Goal: Transaction & Acquisition: Purchase product/service

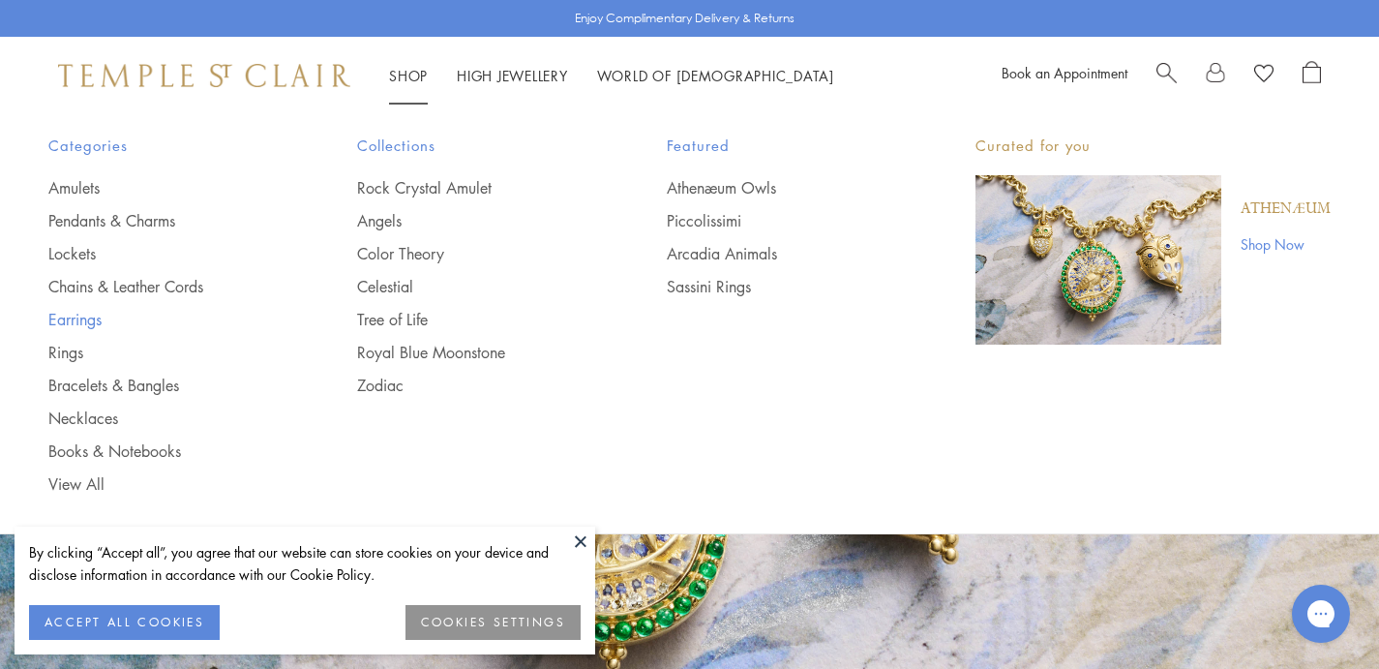
click at [87, 321] on link "Earrings" at bounding box center [163, 319] width 231 height 21
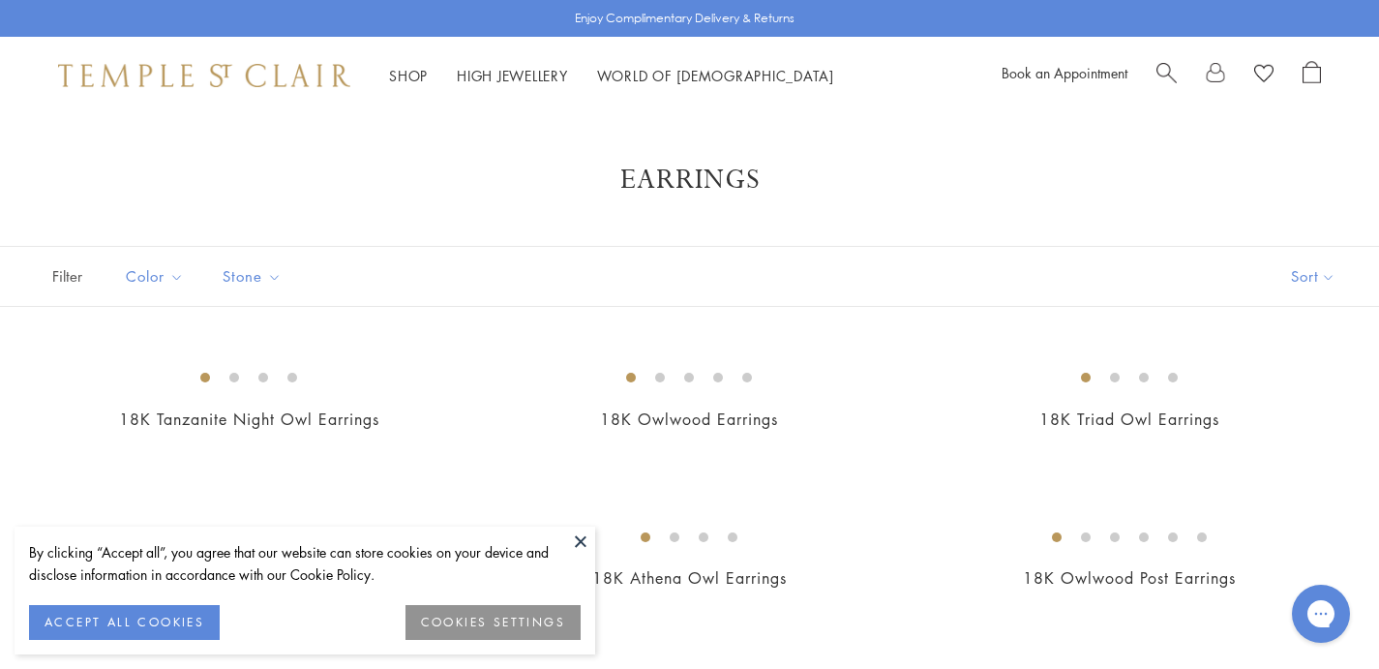
click at [582, 542] on button at bounding box center [580, 540] width 29 height 29
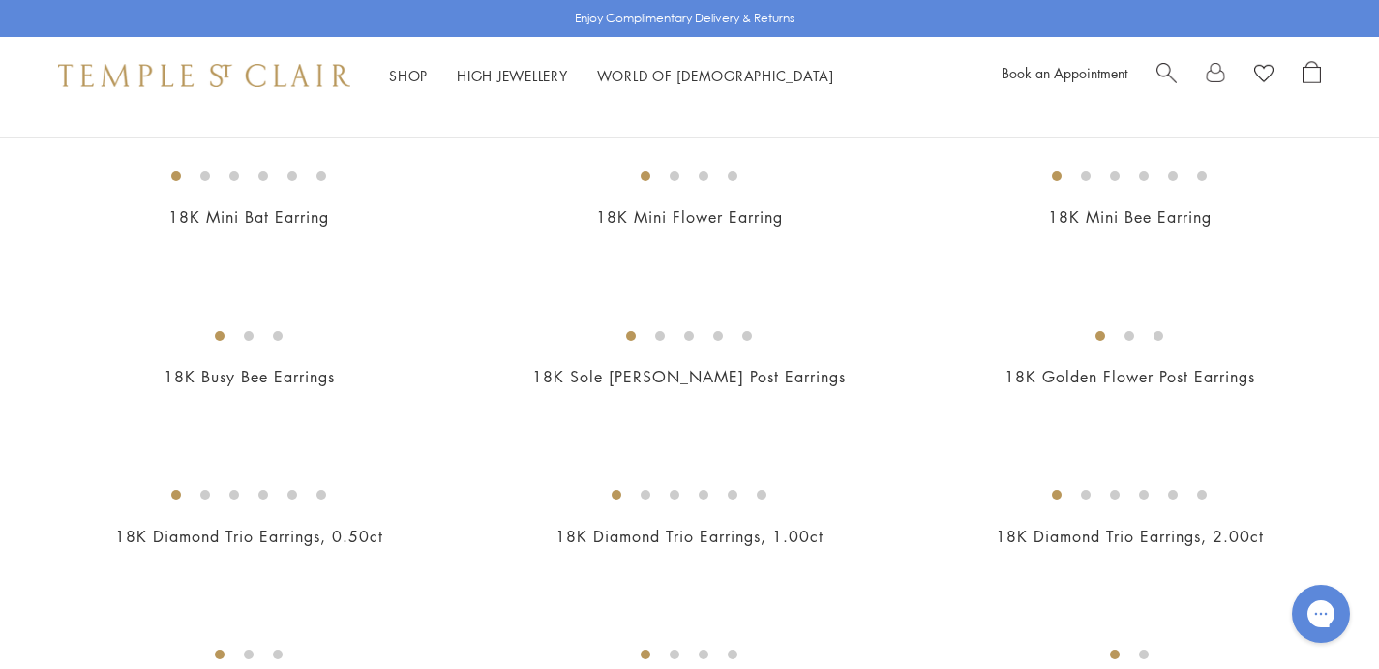
scroll to position [691, 0]
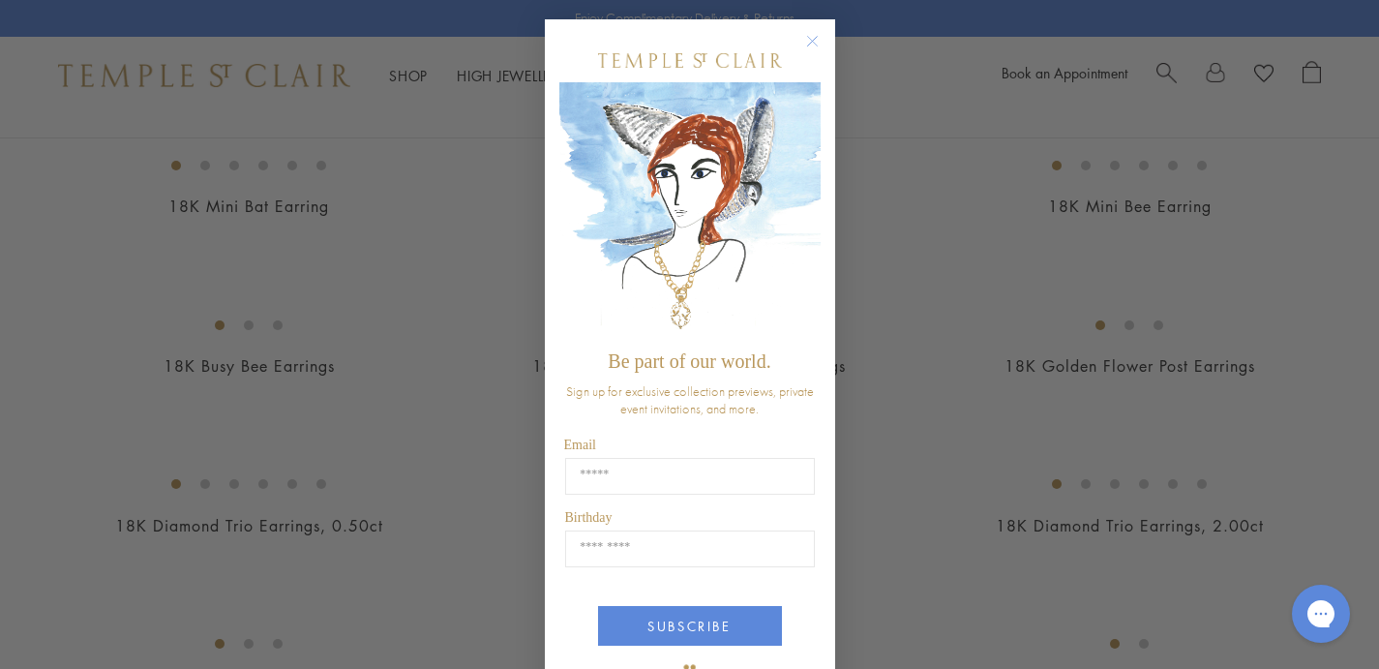
click at [812, 41] on icon "Close dialog" at bounding box center [812, 42] width 10 height 10
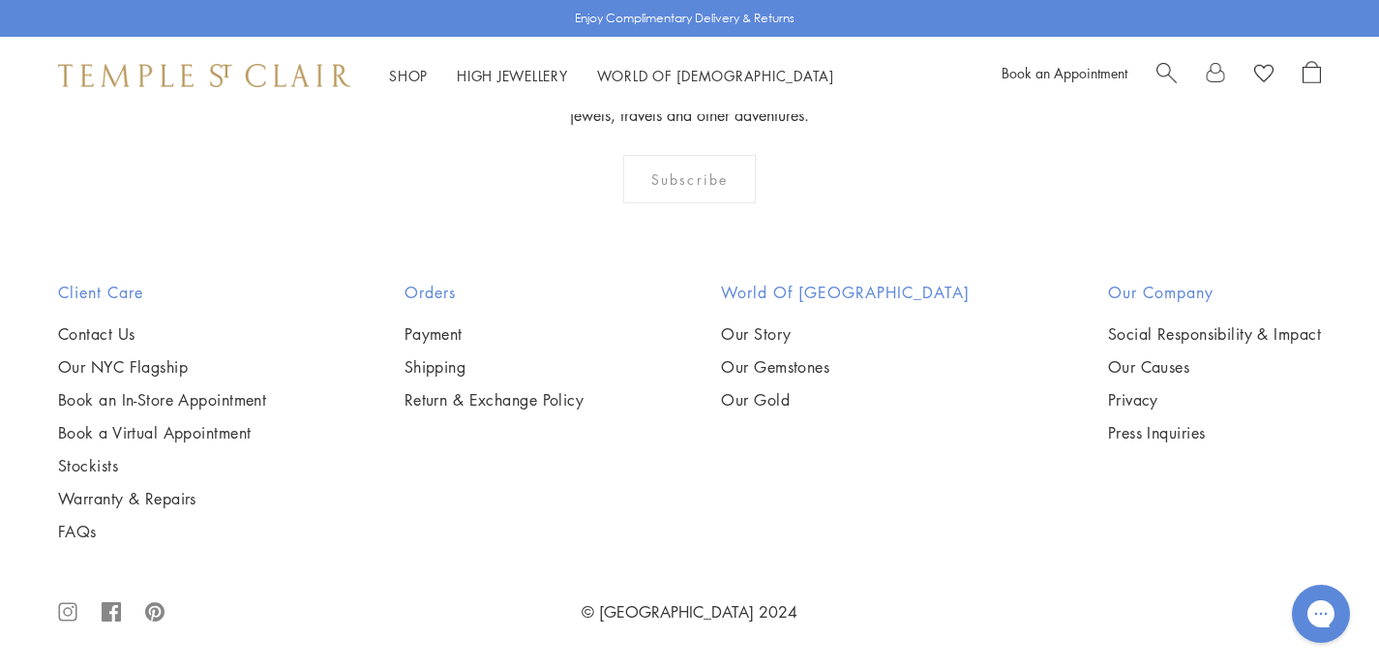
scroll to position [7204, 0]
click at [0, 0] on img at bounding box center [0, 0] width 0 height 0
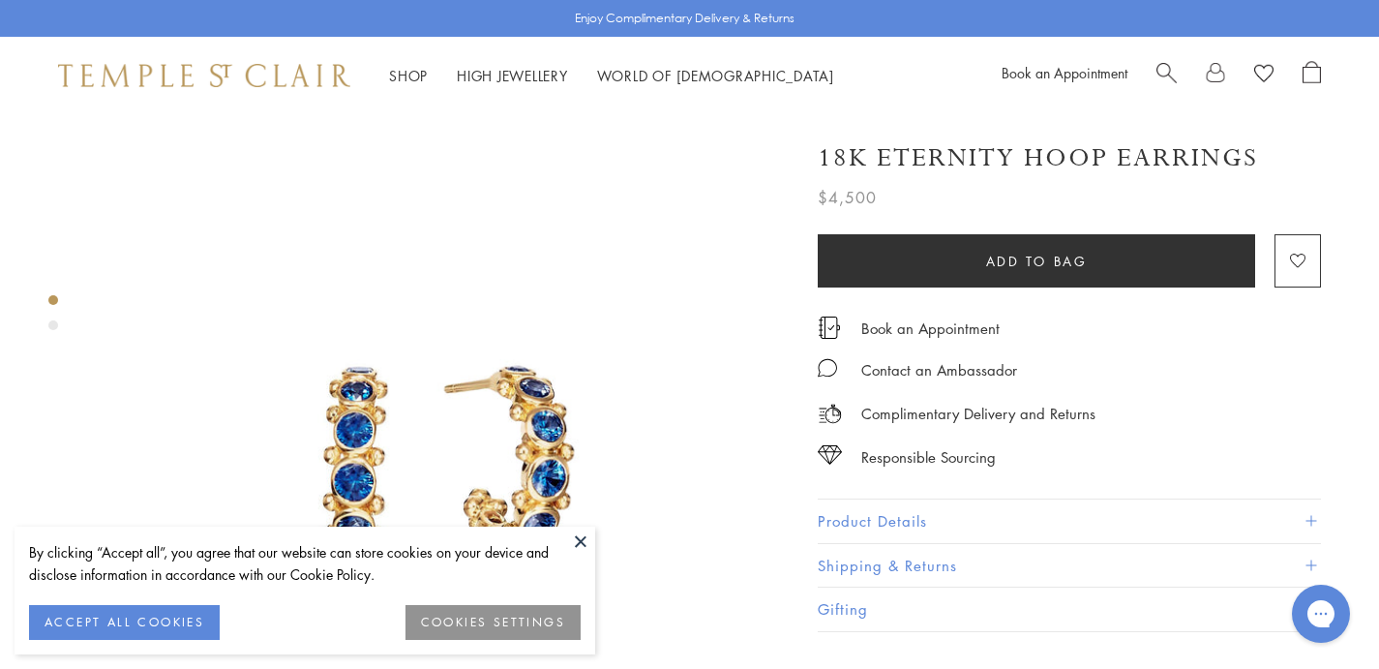
click at [579, 539] on button at bounding box center [580, 540] width 29 height 29
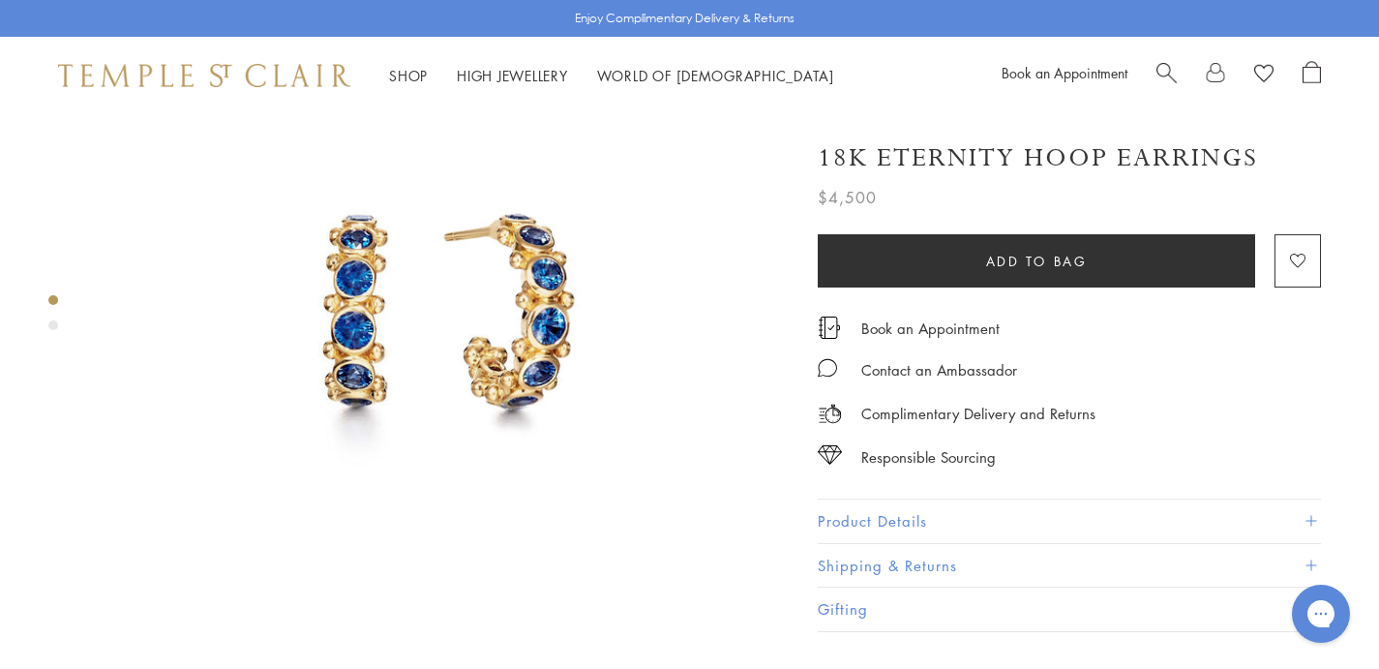
scroll to position [159, 0]
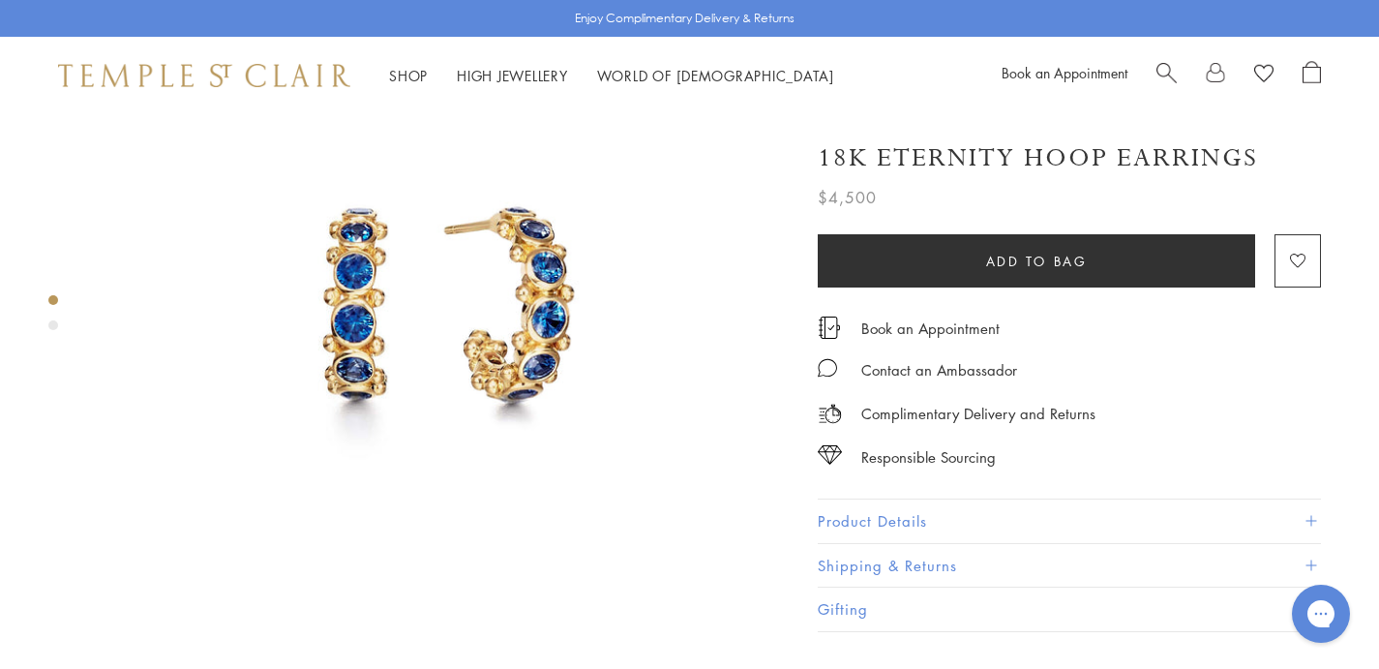
click at [514, 328] on img at bounding box center [443, 301] width 692 height 692
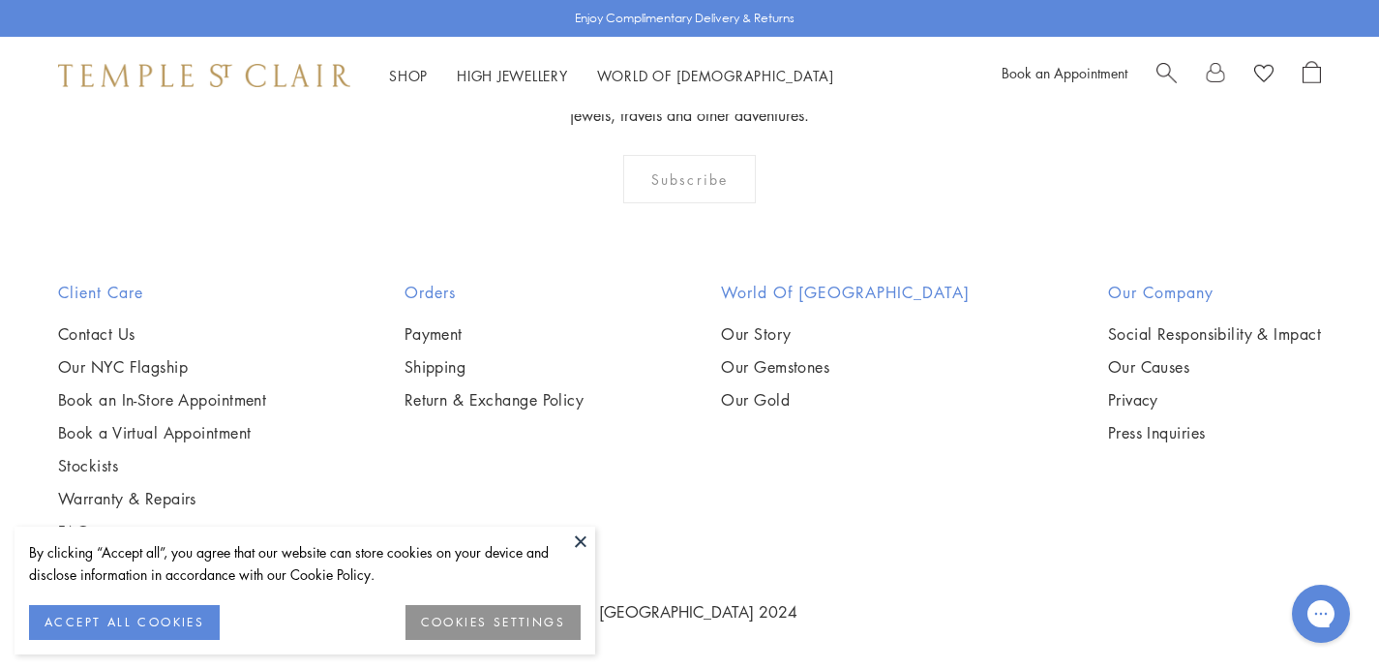
click at [582, 539] on button at bounding box center [580, 540] width 29 height 29
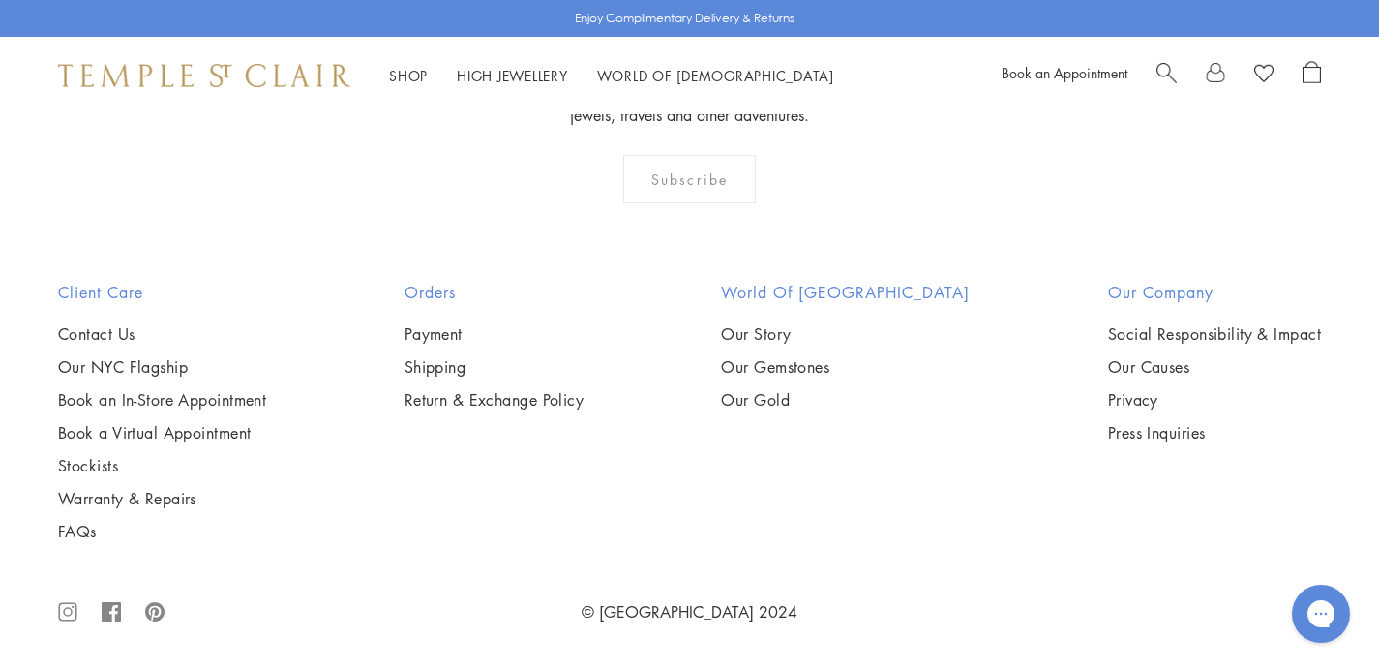
scroll to position [6555, 0]
click at [0, 0] on img at bounding box center [0, 0] width 0 height 0
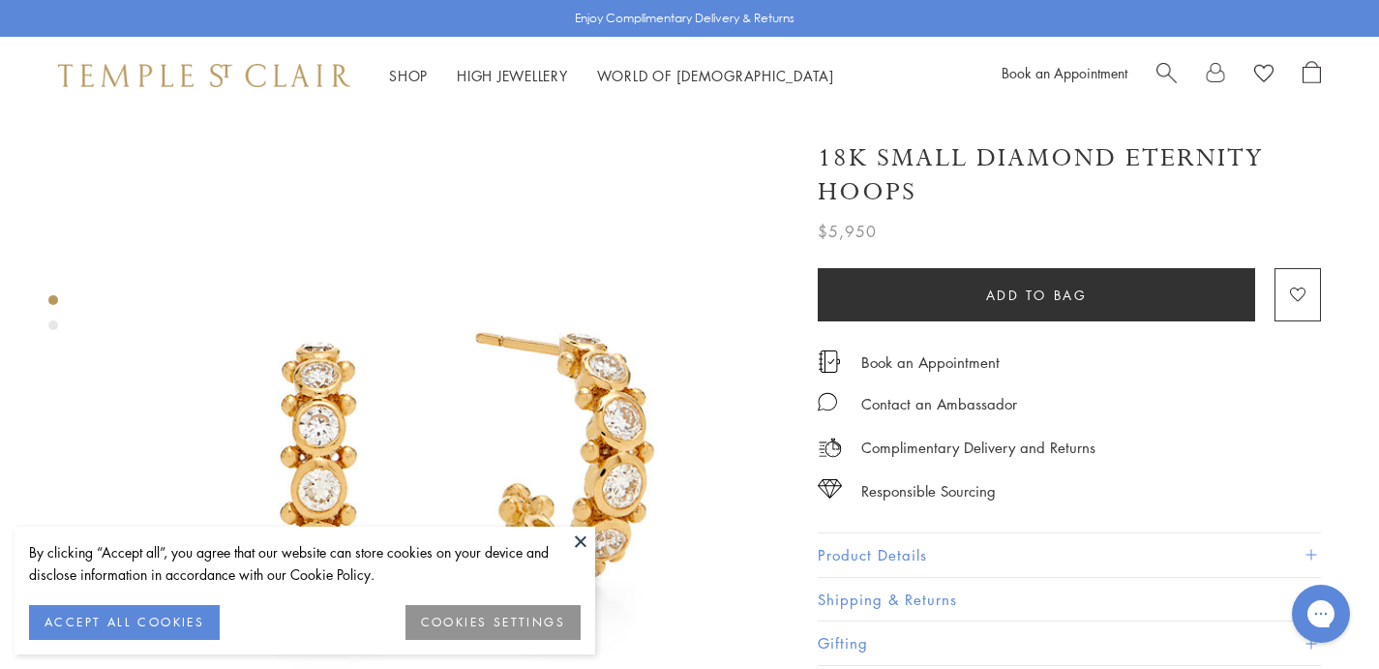
click at [577, 534] on button at bounding box center [580, 540] width 29 height 29
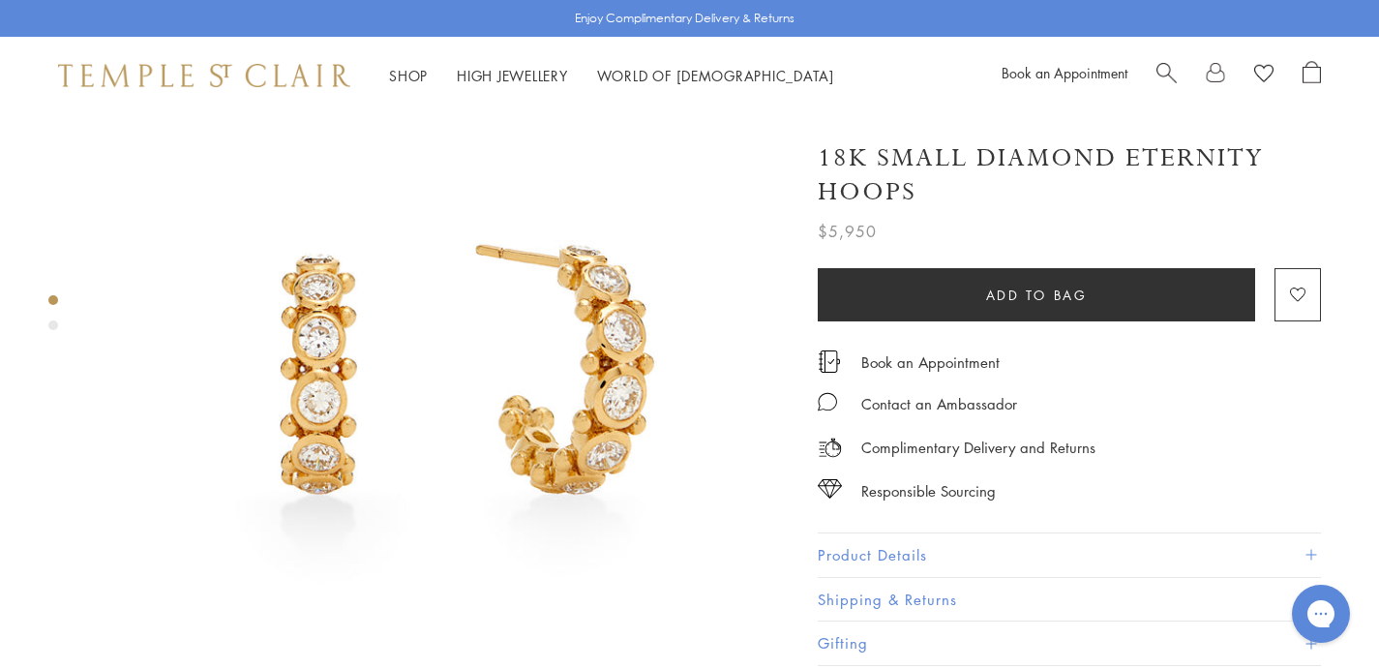
scroll to position [89, 0]
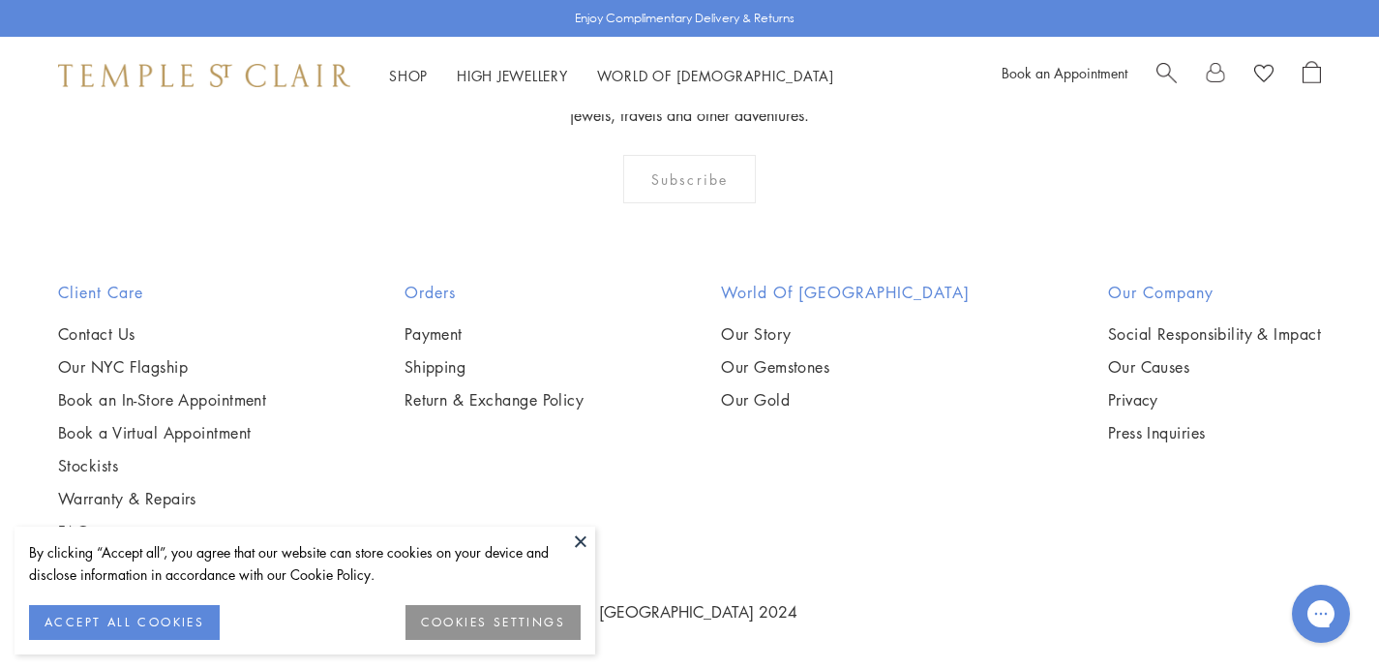
scroll to position [7130, 0]
click at [577, 547] on button at bounding box center [580, 540] width 29 height 29
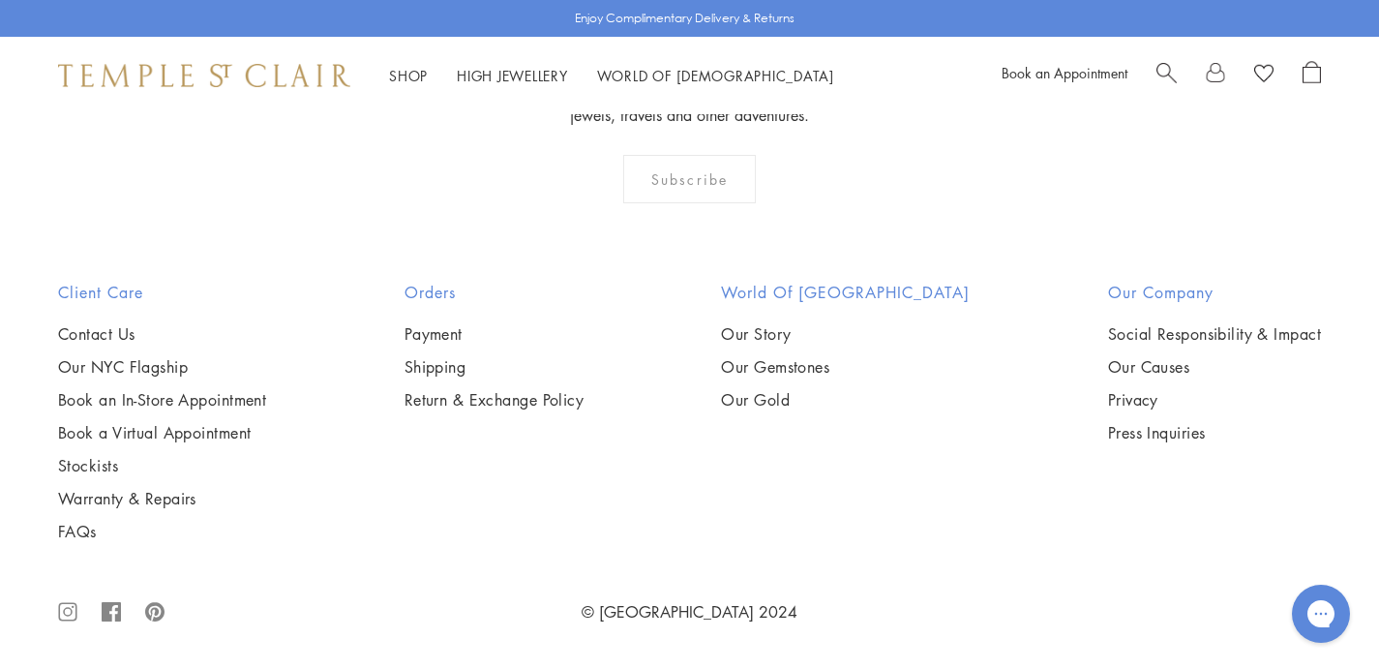
scroll to position [9744, 0]
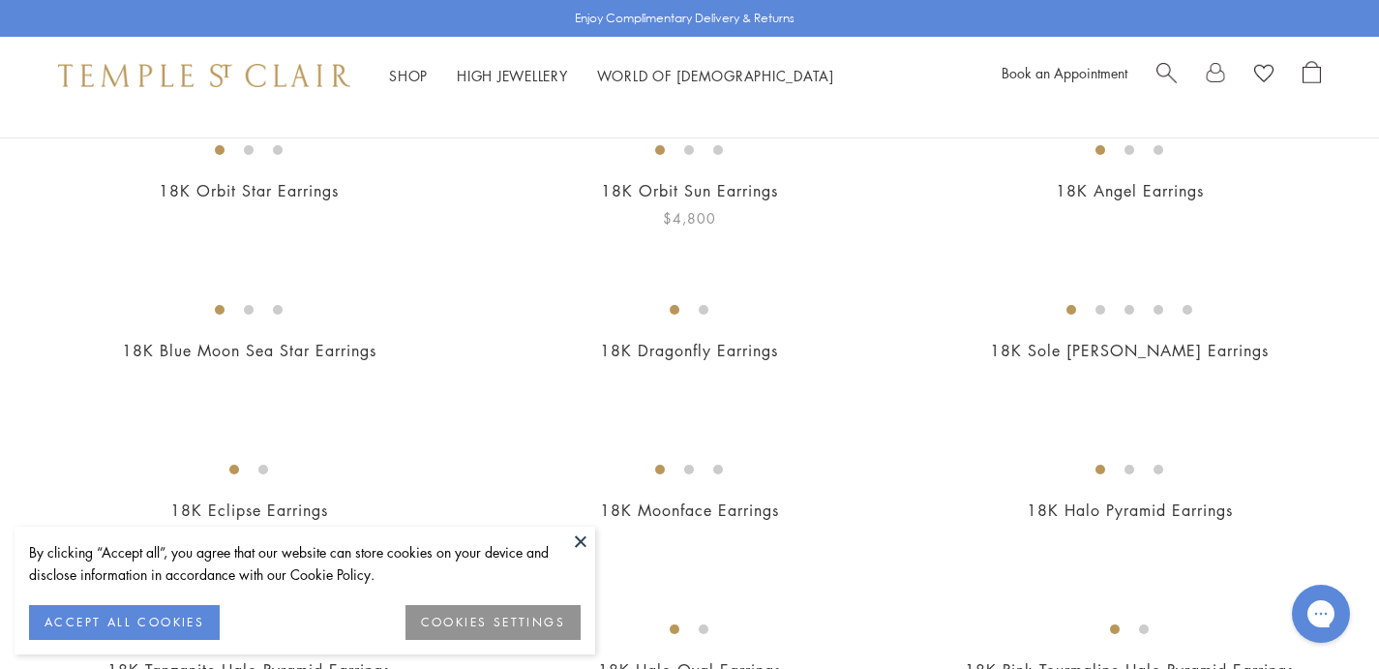
scroll to position [418, 0]
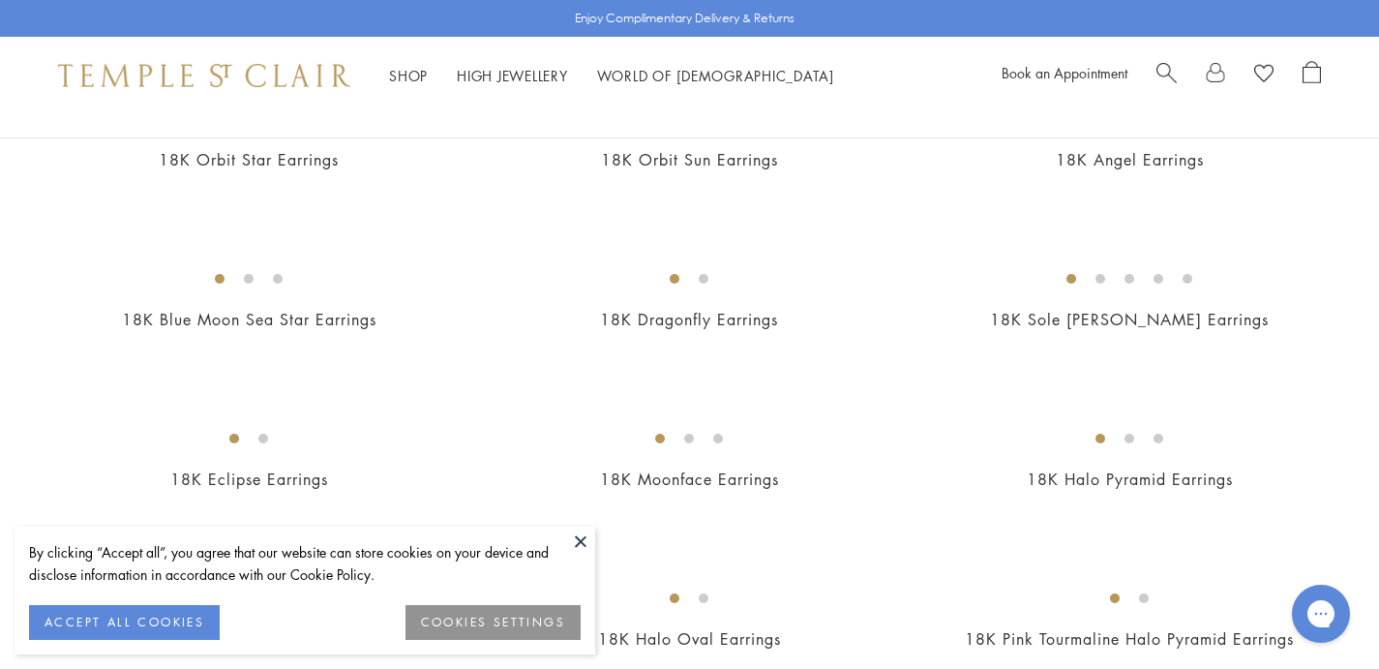
click at [581, 545] on button at bounding box center [580, 540] width 29 height 29
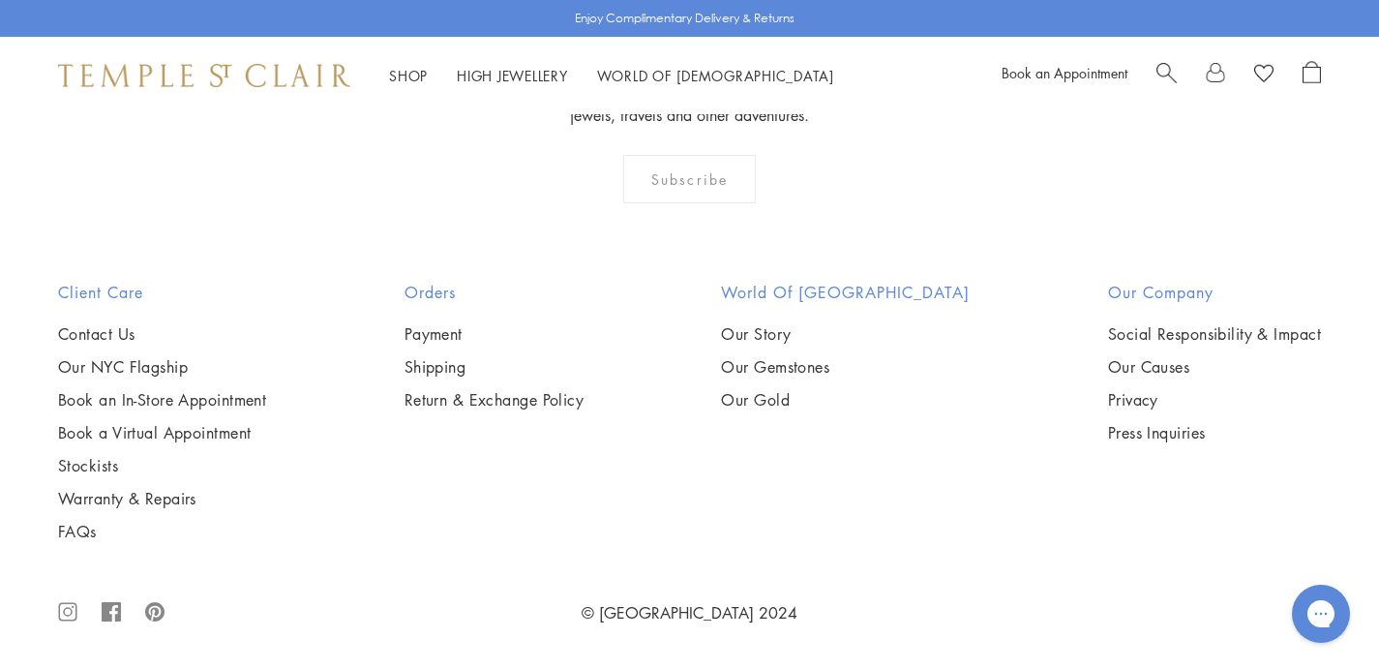
scroll to position [8936, 0]
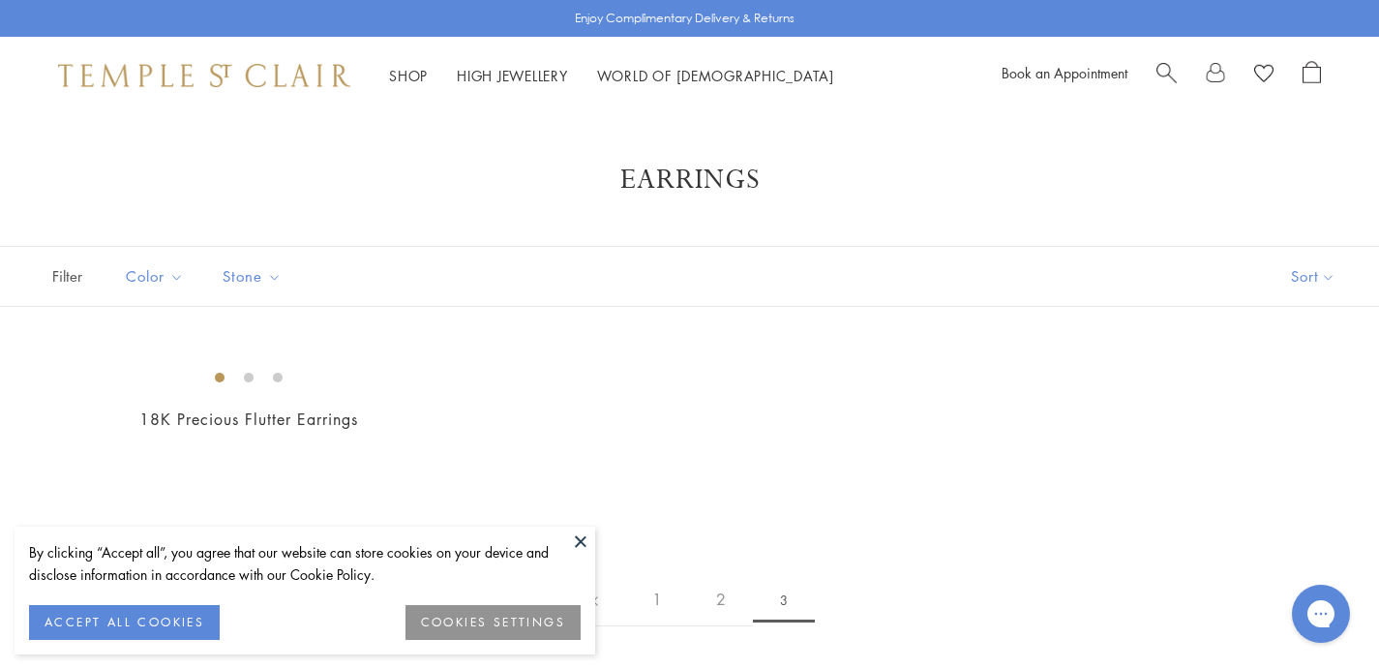
click at [589, 541] on button at bounding box center [580, 540] width 29 height 29
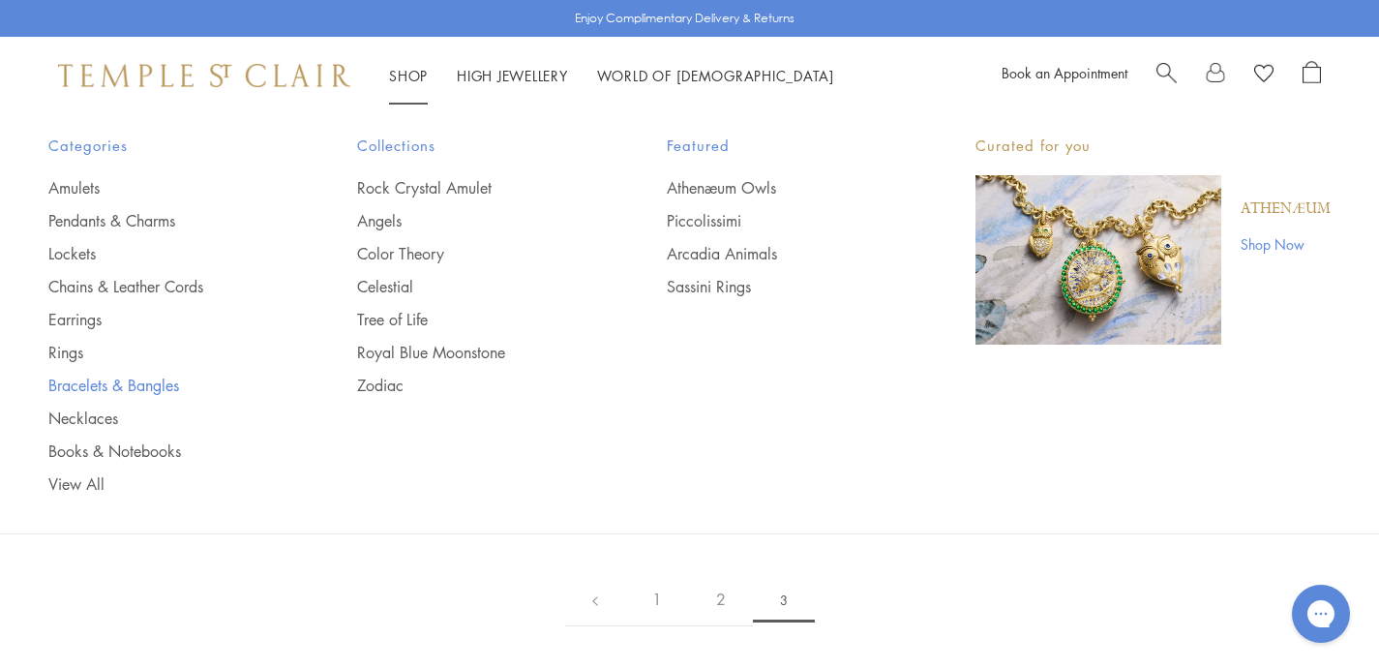
click at [95, 382] on link "Bracelets & Bangles" at bounding box center [163, 384] width 231 height 21
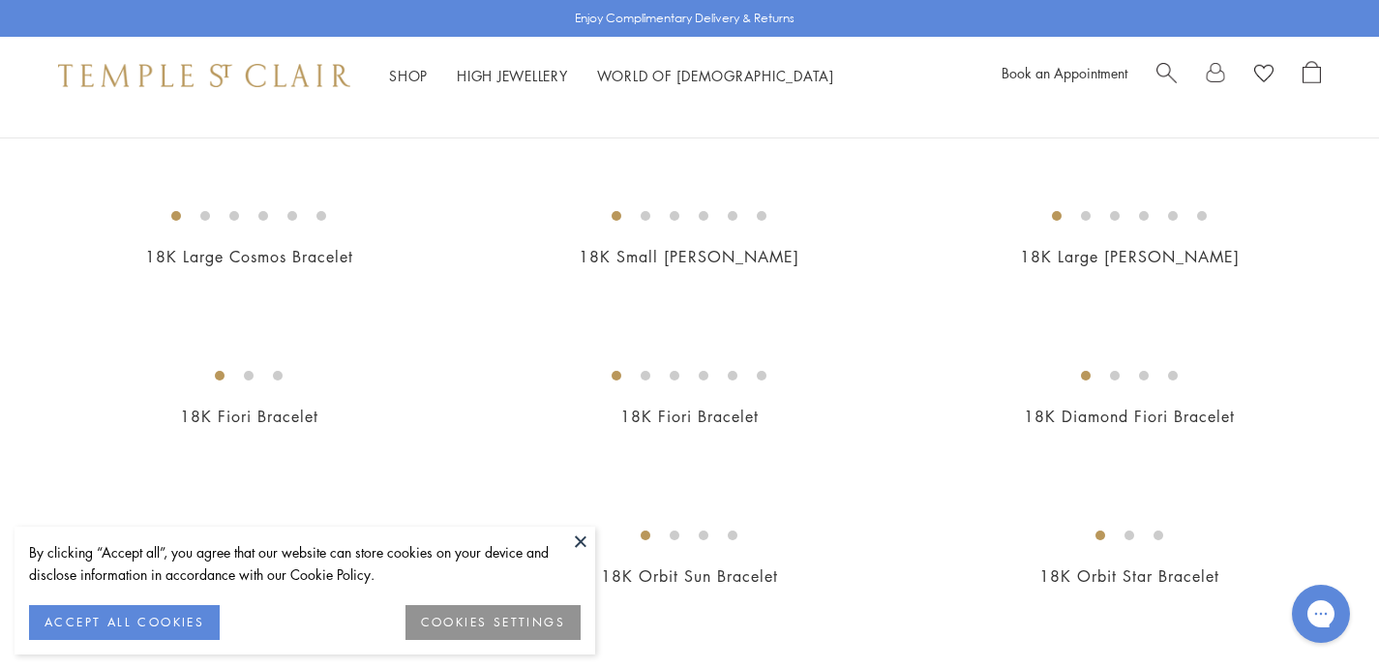
scroll to position [334, 0]
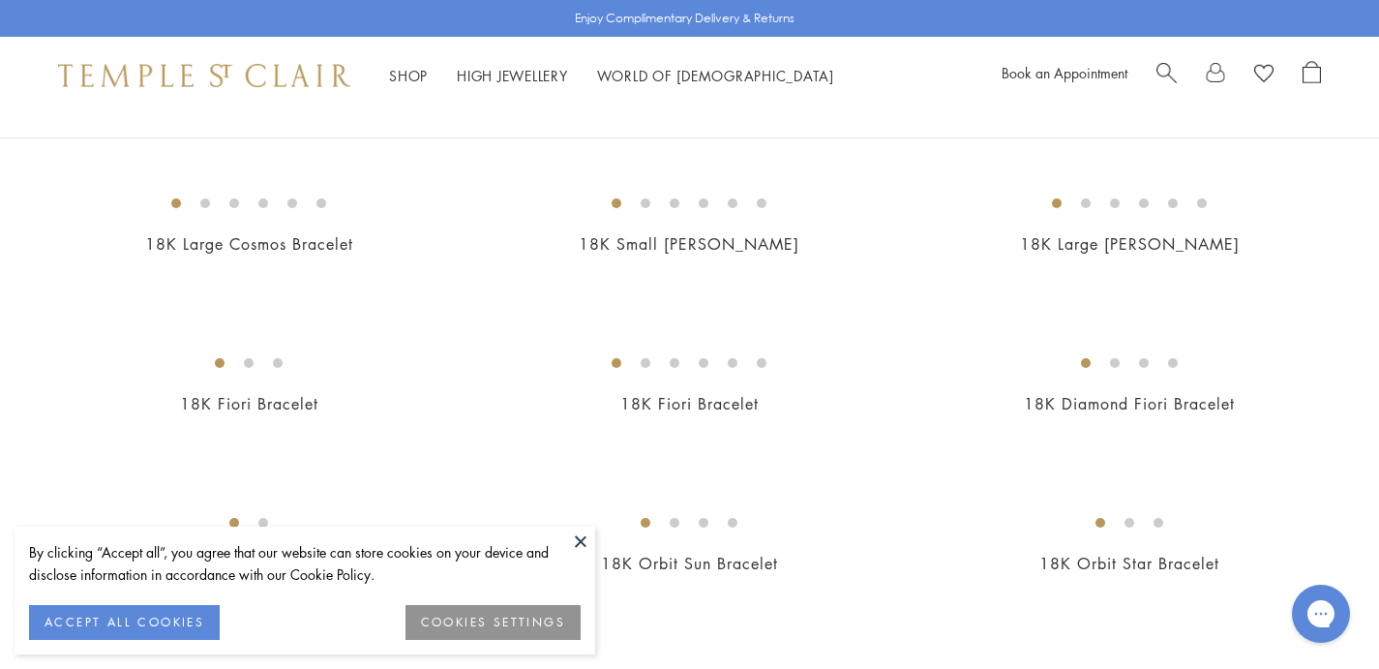
click at [576, 537] on button at bounding box center [580, 540] width 29 height 29
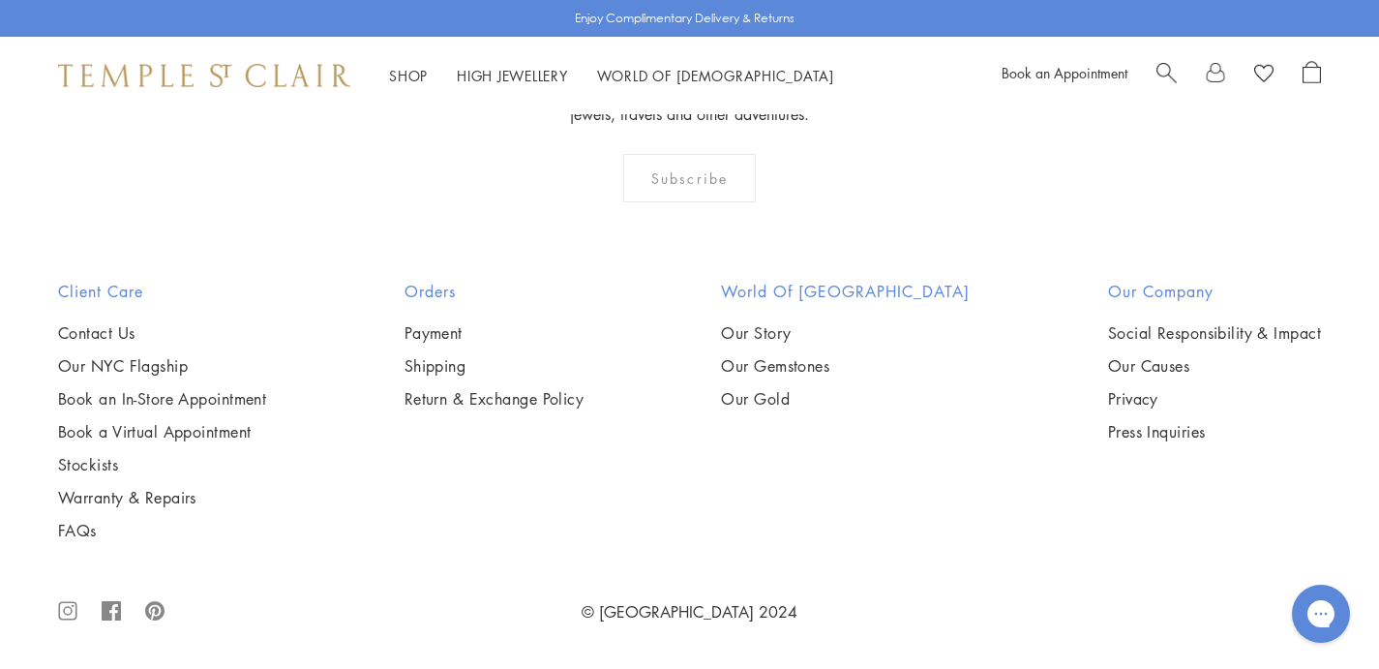
scroll to position [6607, 0]
